Goal: Navigation & Orientation: Find specific page/section

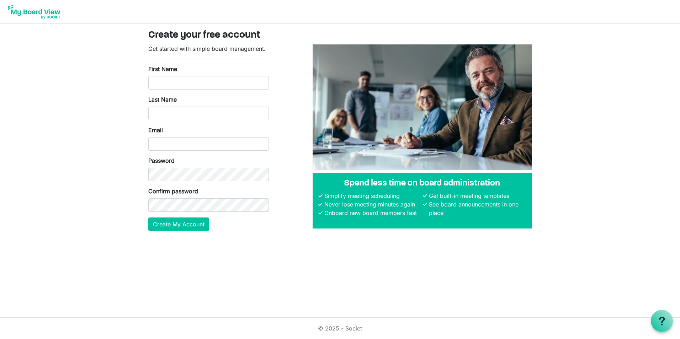
click at [33, 9] on img at bounding box center [34, 12] width 57 height 18
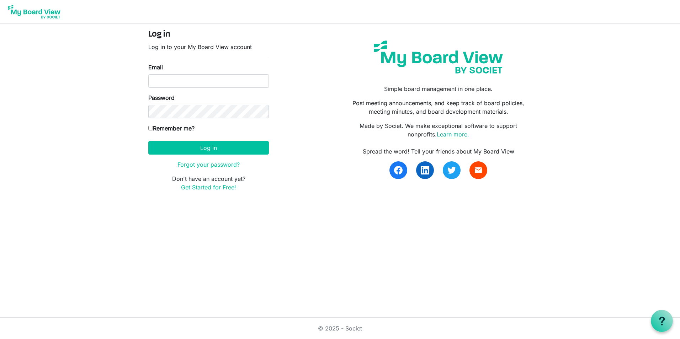
click at [460, 136] on link "Learn more." at bounding box center [453, 134] width 32 height 7
